Goal: Contribute content: Add original content to the website for others to see

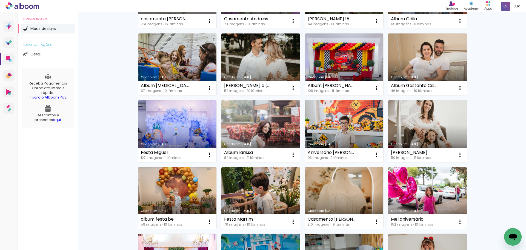
scroll to position [135, 0]
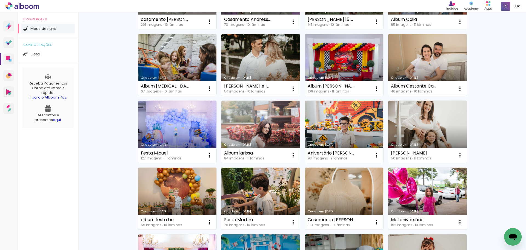
click at [156, 208] on link "Criado em [DATE]" at bounding box center [177, 198] width 79 height 62
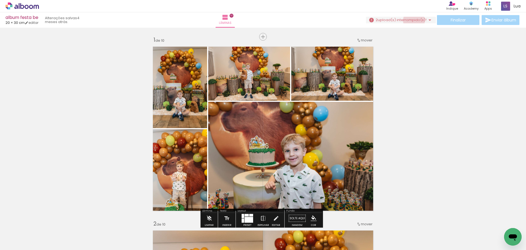
click at [412, 20] on span "upload(s) interrompido(s)!" at bounding box center [402, 19] width 49 height 5
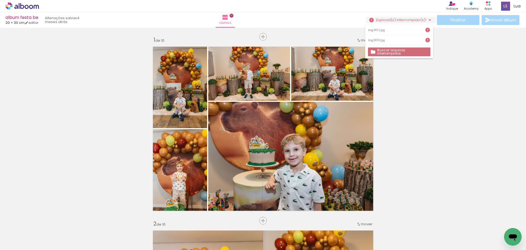
click at [25, 246] on paper-button "Adicionar Fotos" at bounding box center [17, 242] width 27 height 9
click at [0, 0] on input "file" at bounding box center [0, 0] width 0 height 0
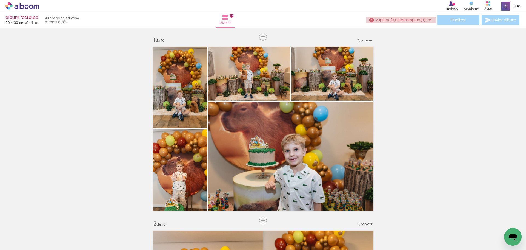
click at [411, 18] on span "upload(s) interrompido(s)!" at bounding box center [402, 19] width 49 height 5
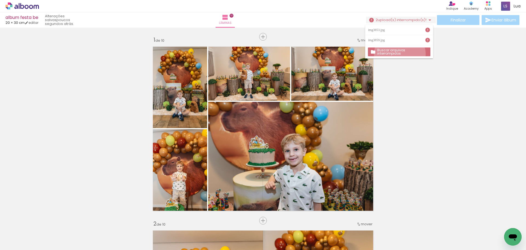
click at [400, 54] on paper-button "Buscar arquivos interrompidos" at bounding box center [399, 51] width 62 height 9
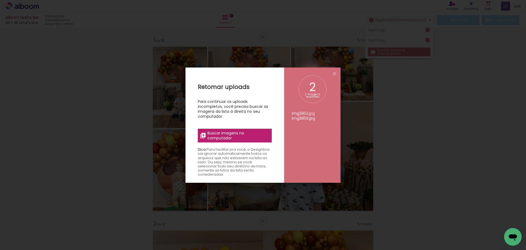
click at [218, 135] on span "Buscar imagens no computador" at bounding box center [237, 135] width 61 height 10
click at [0, 0] on input "file" at bounding box center [0, 0] width 0 height 0
click at [209, 137] on span "Buscar imagens no computador" at bounding box center [237, 135] width 61 height 10
click at [0, 0] on input "file" at bounding box center [0, 0] width 0 height 0
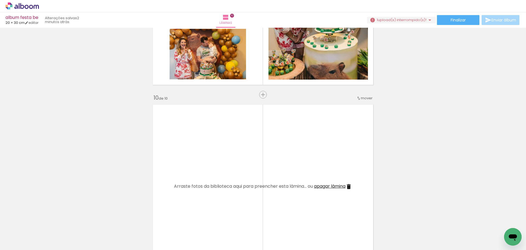
scroll to position [1617, 0]
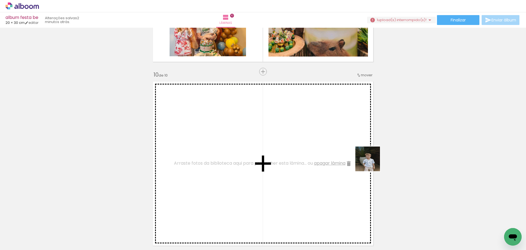
drag, startPoint x: 460, startPoint y: 231, endPoint x: 371, endPoint y: 162, distance: 112.2
click at [371, 162] on quentale-workspace at bounding box center [263, 125] width 526 height 250
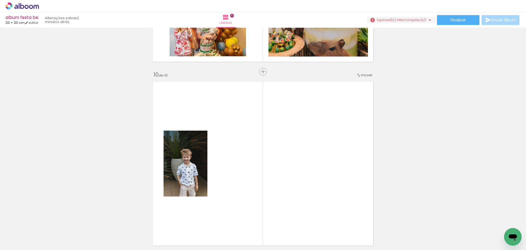
scroll to position [0, 1300]
click at [13, 239] on span "Adicionar Fotos" at bounding box center [19, 242] width 16 height 6
click at [0, 0] on input "file" at bounding box center [0, 0] width 0 height 0
click at [24, 243] on span "Adicionar Fotos" at bounding box center [19, 242] width 16 height 6
click at [0, 0] on input "file" at bounding box center [0, 0] width 0 height 0
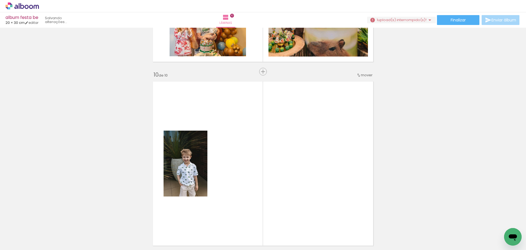
scroll to position [0, 1361]
drag, startPoint x: 476, startPoint y: 235, endPoint x: 323, endPoint y: 177, distance: 163.6
click at [323, 177] on quentale-workspace at bounding box center [263, 125] width 526 height 250
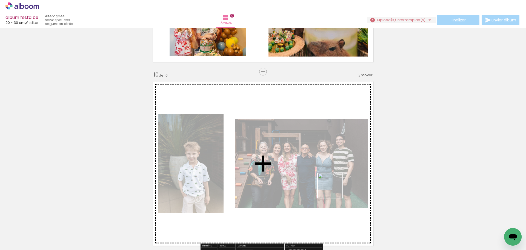
drag, startPoint x: 496, startPoint y: 236, endPoint x: 291, endPoint y: 181, distance: 211.7
click at [291, 181] on quentale-workspace at bounding box center [263, 125] width 526 height 250
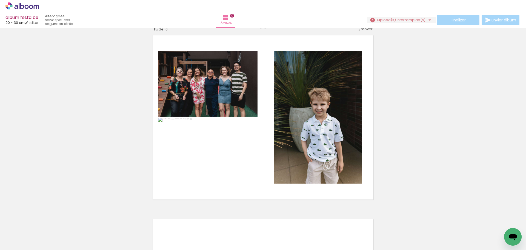
scroll to position [1663, 0]
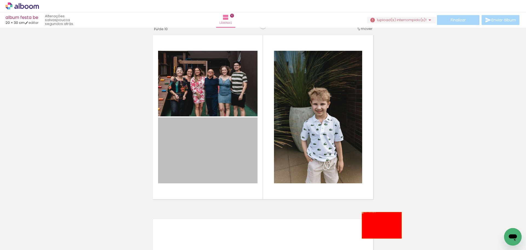
drag, startPoint x: 247, startPoint y: 159, endPoint x: 379, endPoint y: 225, distance: 147.7
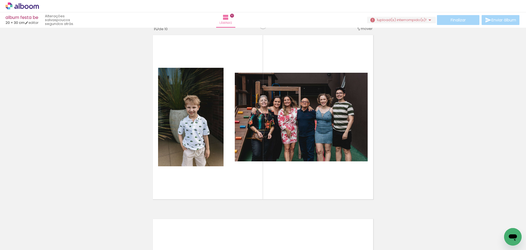
click at [96, 223] on iron-icon at bounding box center [93, 220] width 6 height 6
click at [126, 223] on iron-icon at bounding box center [124, 220] width 6 height 6
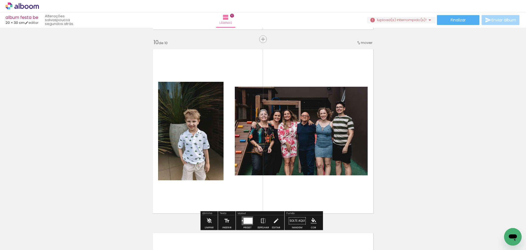
scroll to position [1649, 0]
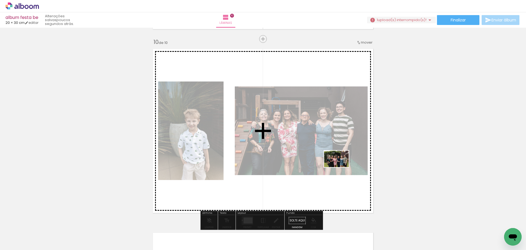
drag, startPoint x: 500, startPoint y: 234, endPoint x: 338, endPoint y: 165, distance: 176.3
click at [338, 165] on quentale-workspace at bounding box center [263, 125] width 526 height 250
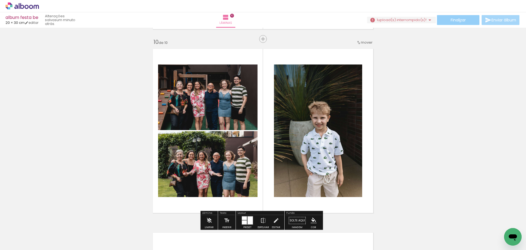
click at [458, 22] on span "Finalizar" at bounding box center [458, 20] width 15 height 4
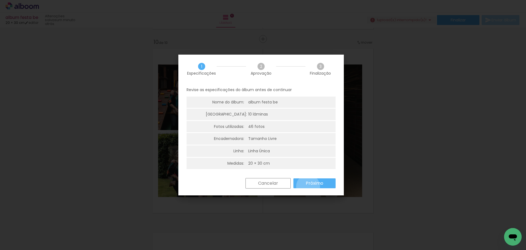
click at [308, 186] on paper-button "Próximo" at bounding box center [314, 183] width 42 height 10
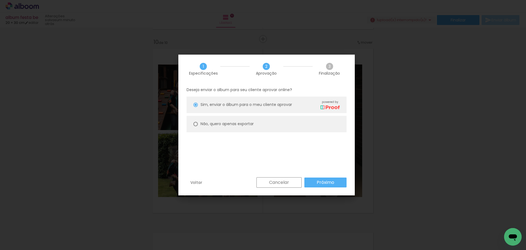
click at [296, 123] on paper-radio-button "Não, quero apenas exportar" at bounding box center [267, 124] width 160 height 16
type paper-radio-button "on"
click at [0, 0] on slot "Próximo" at bounding box center [0, 0] width 0 height 0
type input "Alta, 300 DPI"
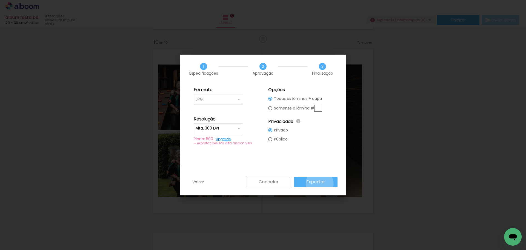
click at [0, 0] on slot "Exportar" at bounding box center [0, 0] width 0 height 0
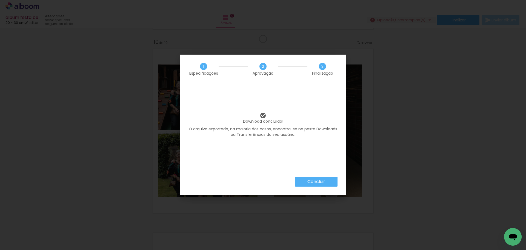
scroll to position [0, 1331]
click at [381, 45] on iron-overlay-backdrop at bounding box center [263, 125] width 526 height 250
click at [0, 0] on slot "Concluir" at bounding box center [0, 0] width 0 height 0
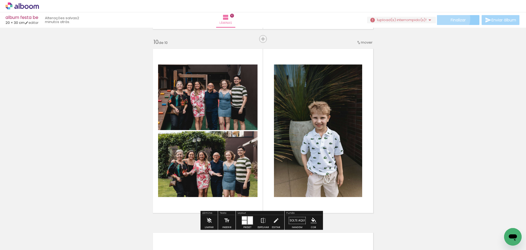
click at [451, 19] on span "Finalizar" at bounding box center [458, 20] width 15 height 4
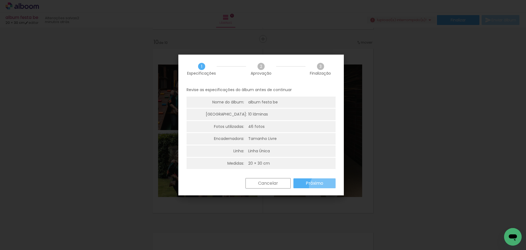
click at [324, 187] on paper-button "Próximo" at bounding box center [314, 183] width 42 height 10
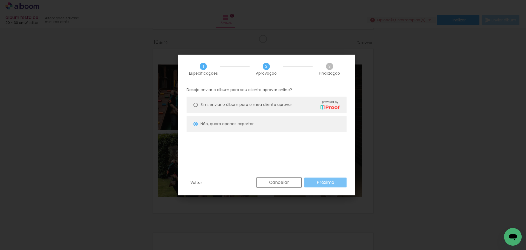
click at [0, 0] on slot "Próximo" at bounding box center [0, 0] width 0 height 0
type input "Alta, 300 DPI"
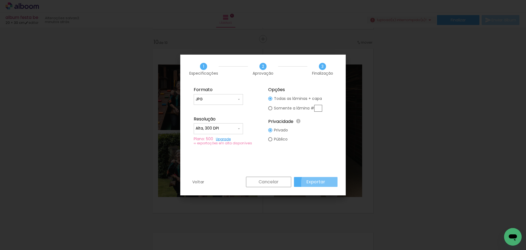
click at [326, 183] on paper-button "Exportar" at bounding box center [316, 182] width 44 height 10
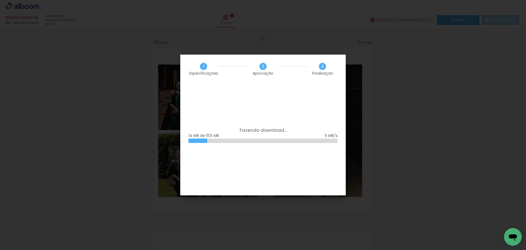
scroll to position [0, 1331]
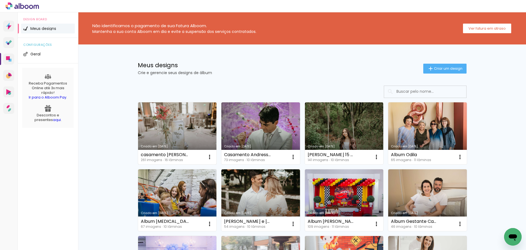
click at [155, 138] on link "Criado em [DATE]" at bounding box center [177, 133] width 79 height 62
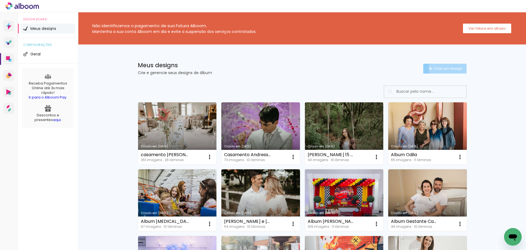
click at [450, 67] on span "Criar um design" at bounding box center [448, 69] width 28 height 4
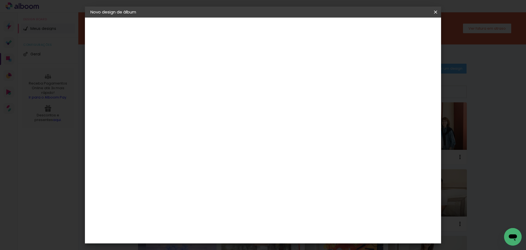
click at [180, 73] on input at bounding box center [180, 73] width 0 height 8
click at [180, 75] on input "lbum sol 2 anoa" at bounding box center [180, 73] width 0 height 8
click at [180, 70] on input "Album sol 2 anoa" at bounding box center [180, 73] width 0 height 8
type input "Album sol 2 anos"
type paper-input "Album sol 2 anos"
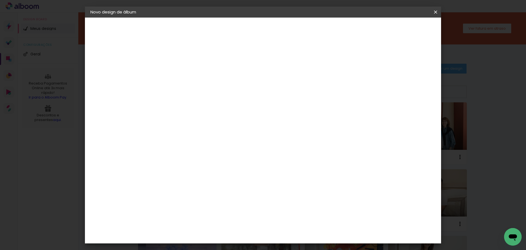
click at [0, 0] on slot "Avançar" at bounding box center [0, 0] width 0 height 0
click at [283, 87] on paper-item "Tamanho Livre" at bounding box center [256, 83] width 53 height 12
click at [0, 0] on slot "Avançar" at bounding box center [0, 0] width 0 height 0
click at [297, 191] on input "60" at bounding box center [293, 191] width 14 height 8
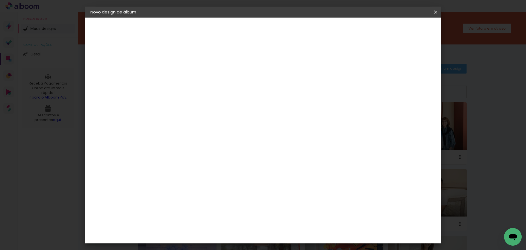
type input "40"
type paper-input "40"
click at [406, 32] on paper-button "Iniciar design" at bounding box center [389, 28] width 36 height 9
